Goal: Information Seeking & Learning: Learn about a topic

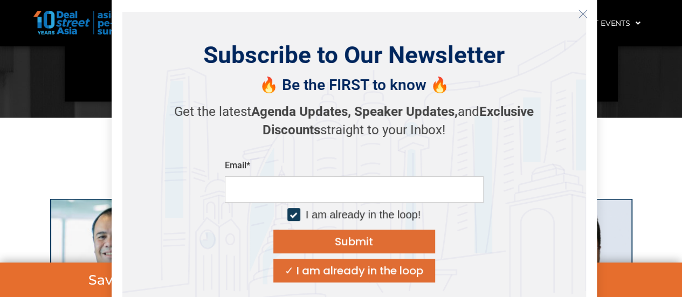
click at [108, 31] on img at bounding box center [84, 23] width 102 height 24
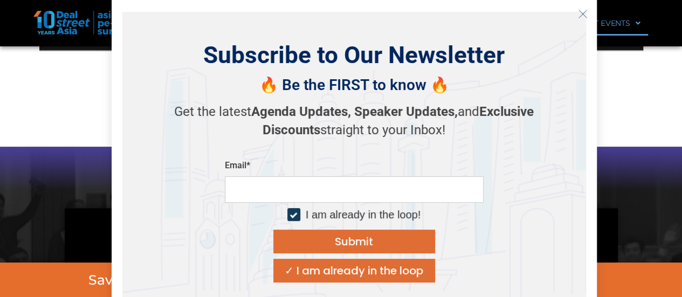
scroll to position [806, 0]
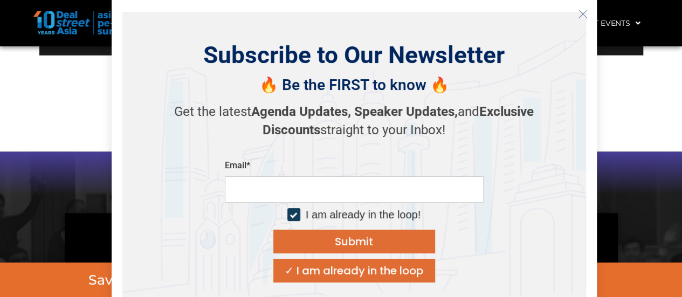
click at [578, 12] on icon "Close" at bounding box center [583, 14] width 10 height 10
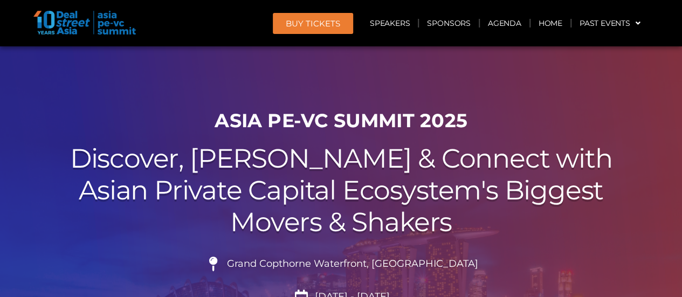
scroll to position [0, 0]
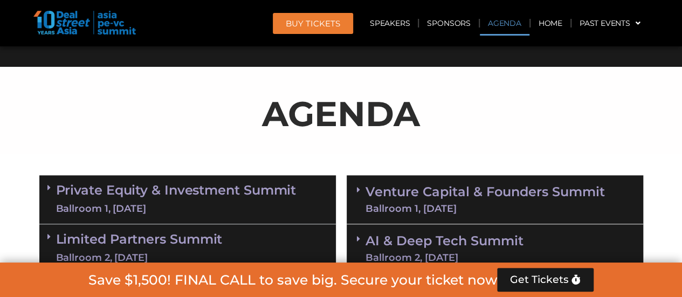
scroll to position [647, 0]
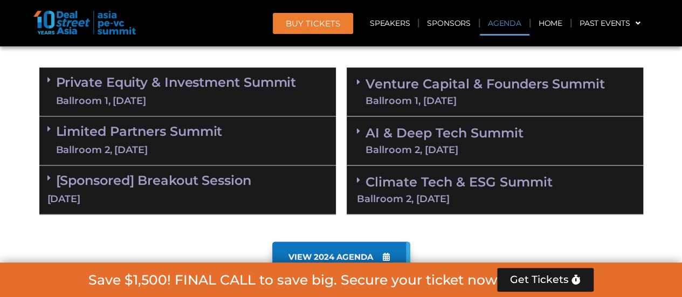
click at [145, 95] on div "Ballroom 1, [DATE]" at bounding box center [176, 100] width 241 height 13
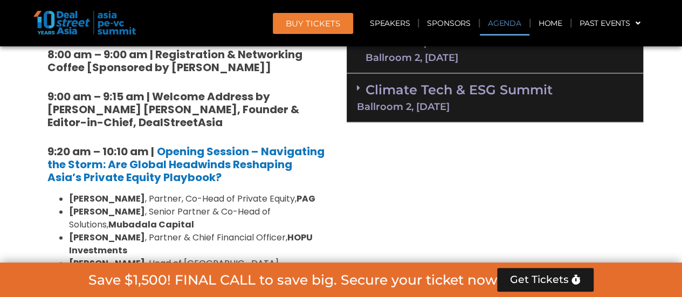
scroll to position [755, 0]
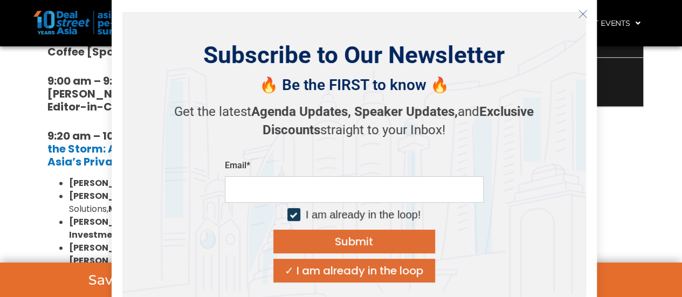
click at [581, 15] on icon "Close" at bounding box center [583, 14] width 10 height 10
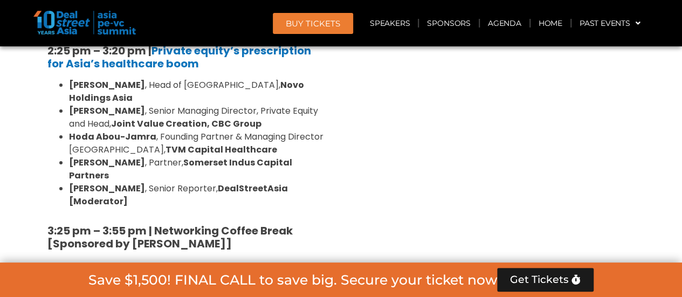
scroll to position [1618, 0]
